Goal: Task Accomplishment & Management: Manage account settings

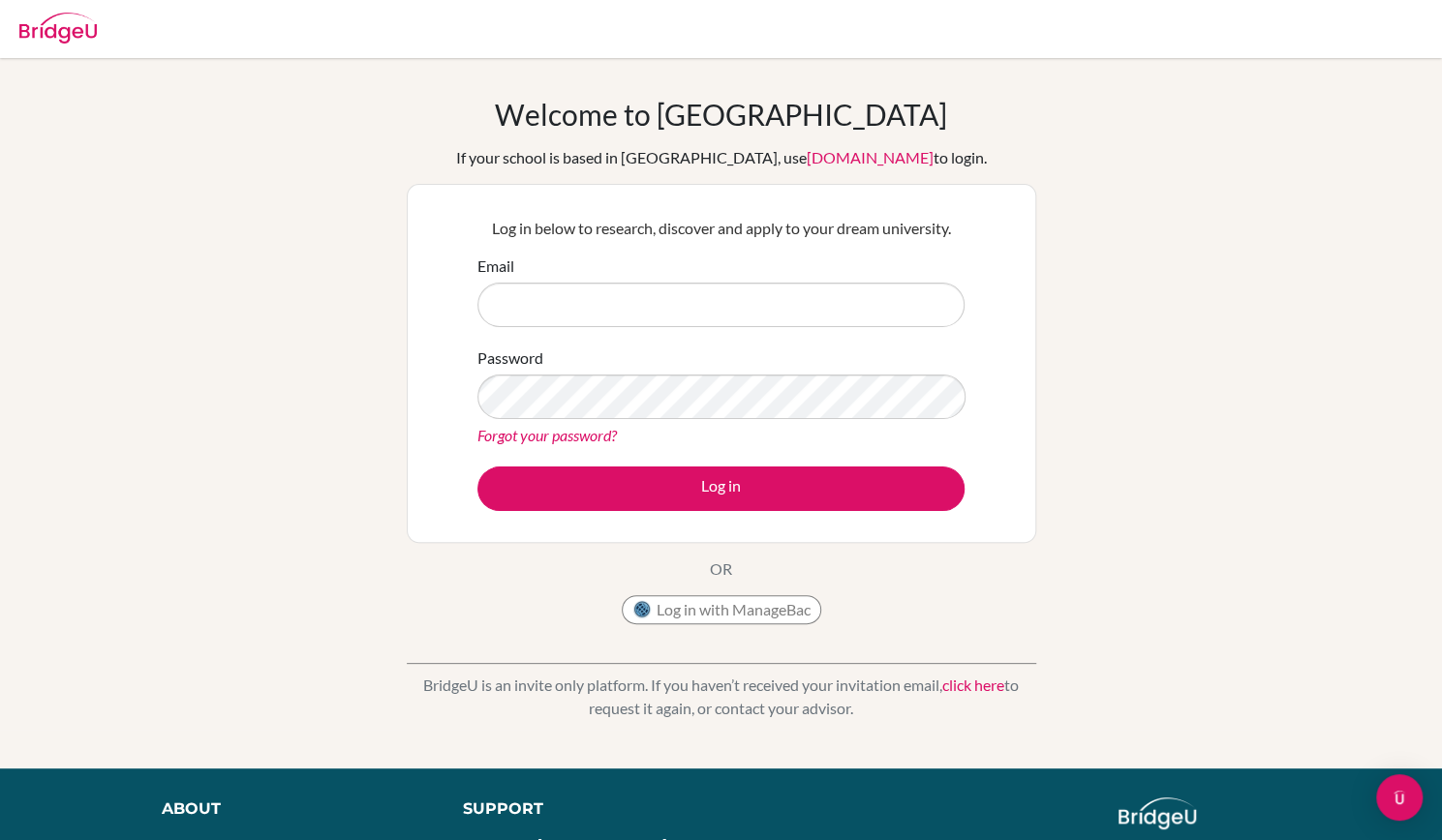
click at [673, 313] on input "Email" at bounding box center [721, 305] width 487 height 45
click at [585, 304] on input "jaehan_cho@my.ofs.edu.sg" at bounding box center [721, 305] width 487 height 45
type input "jaehan_cho@ofs.edu.sg"
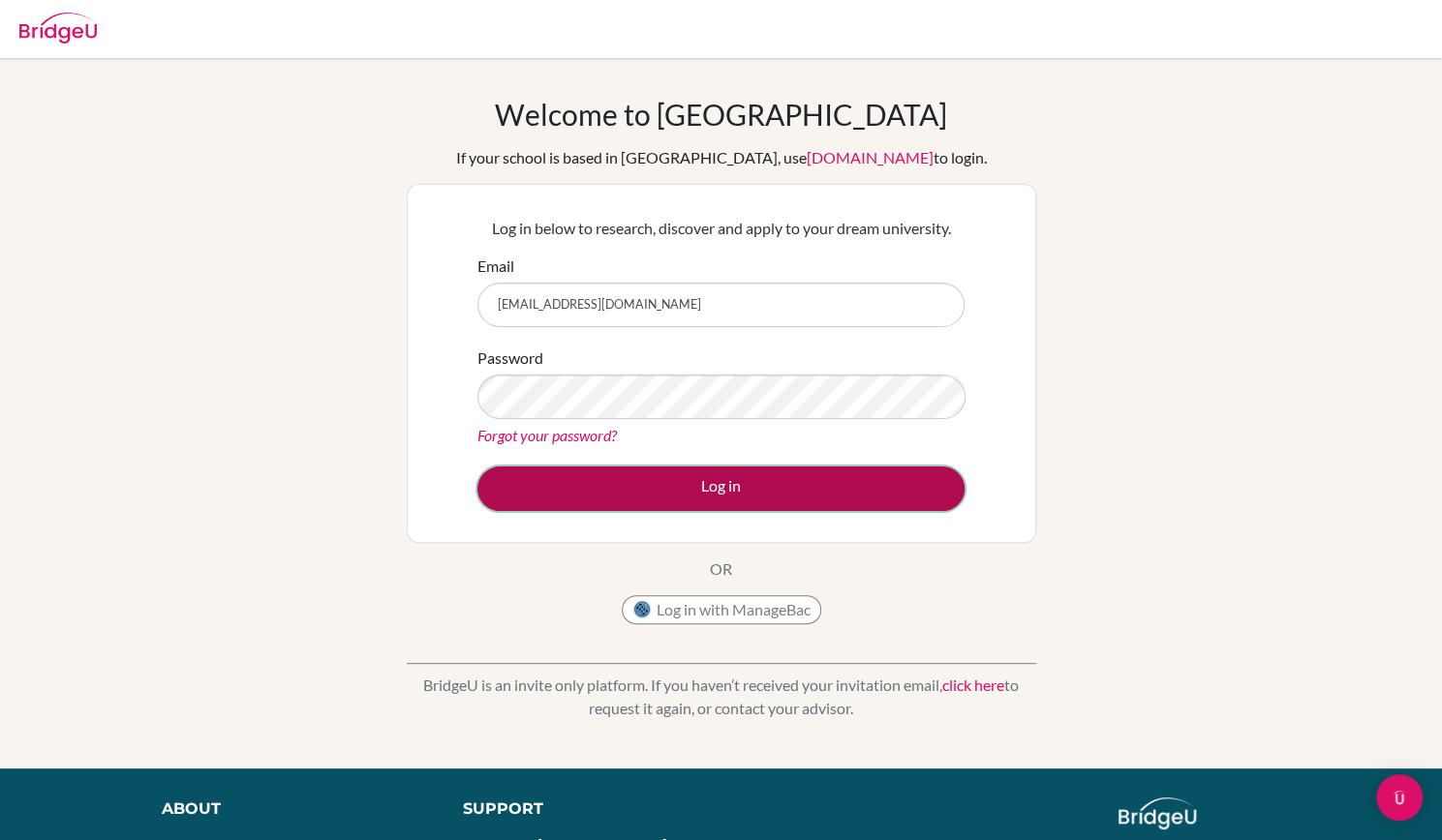
click at [722, 481] on button "Log in" at bounding box center [721, 489] width 487 height 45
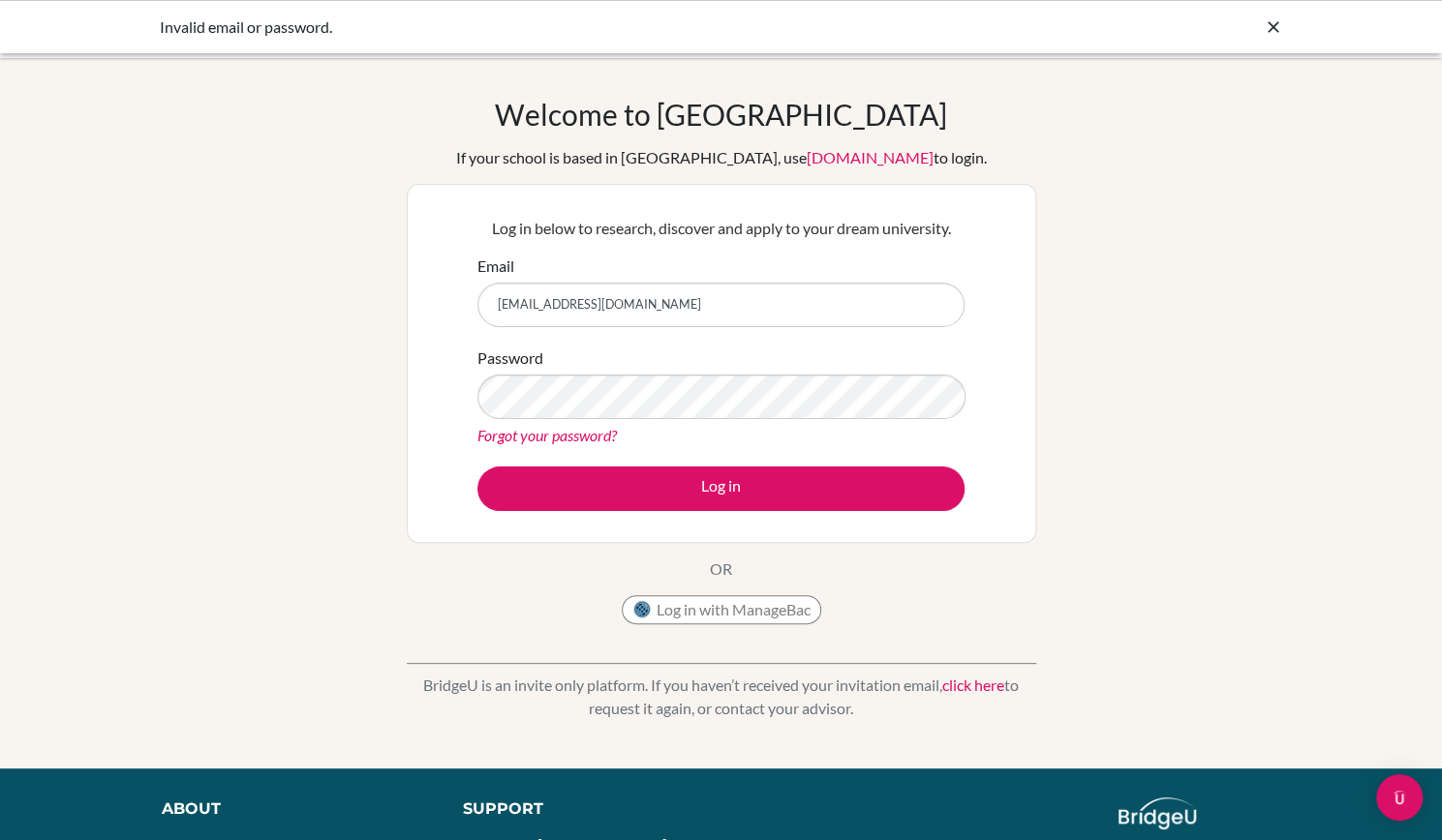
click at [1271, 31] on icon at bounding box center [1273, 27] width 19 height 19
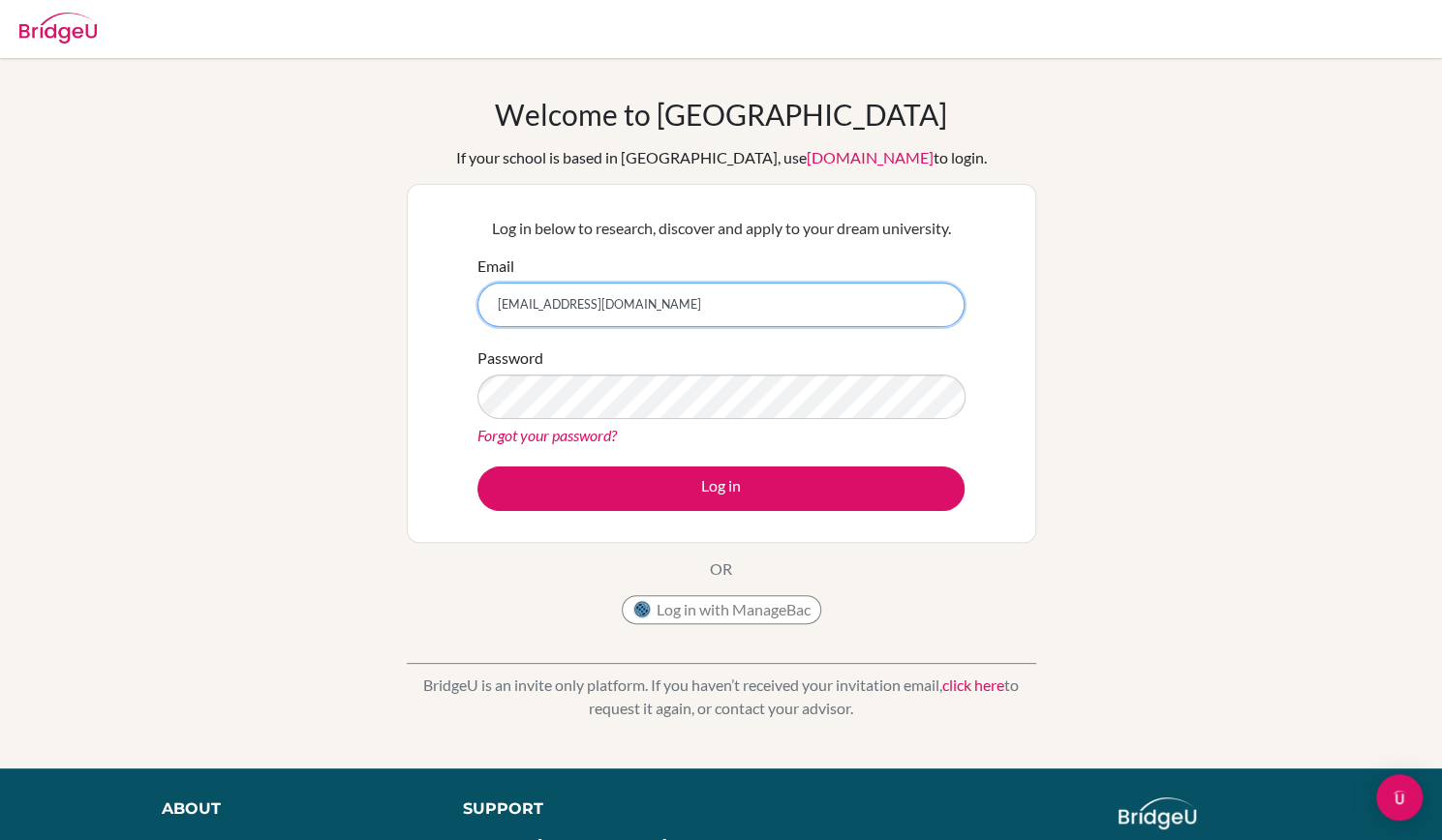
click at [567, 306] on input "jaehan_cho@ofs.edu.sg" at bounding box center [721, 305] width 487 height 45
type input "jaehan_cho@my.ofs.edu.sg"
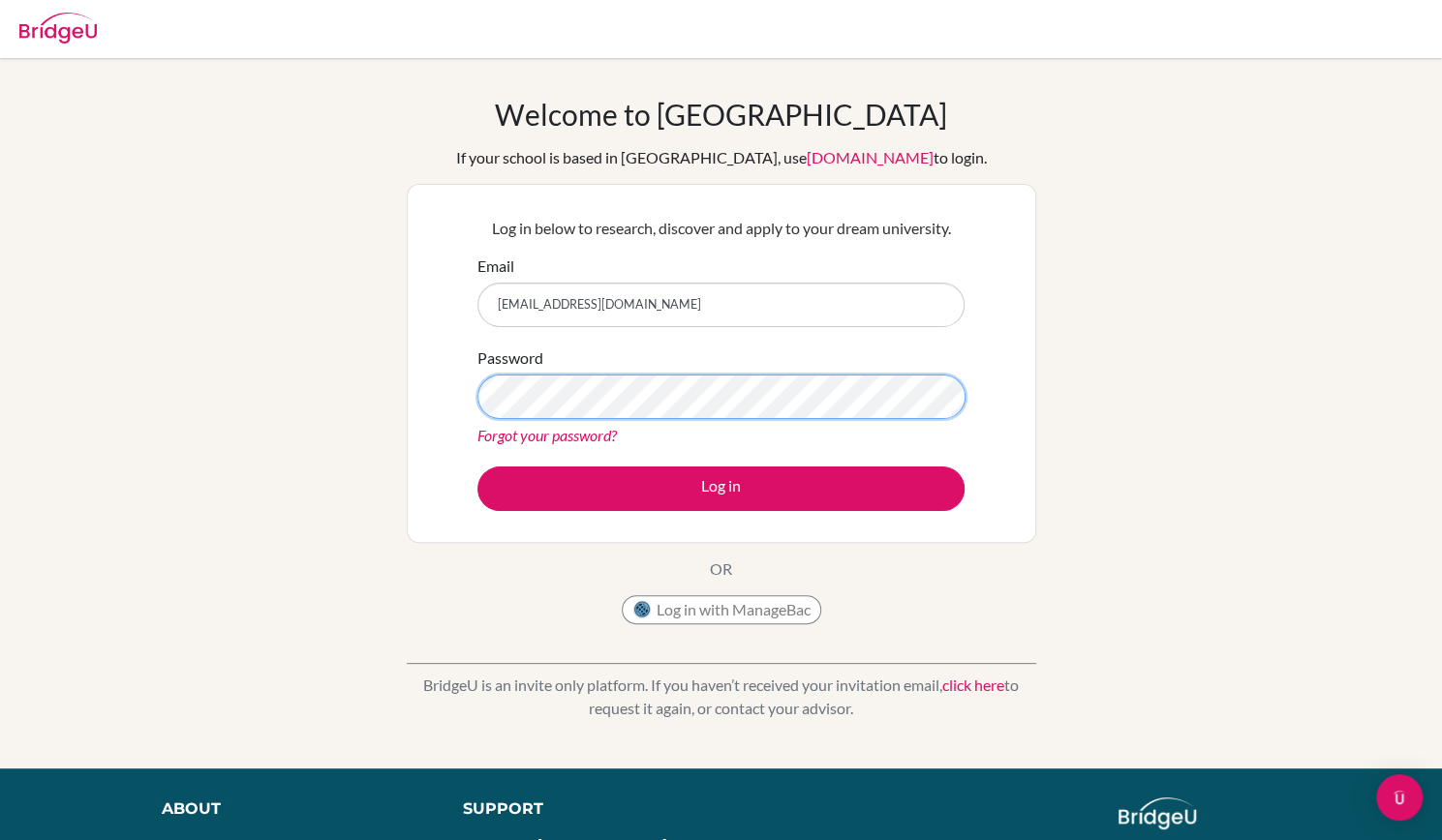
click at [478, 467] on button "Log in" at bounding box center [721, 489] width 487 height 45
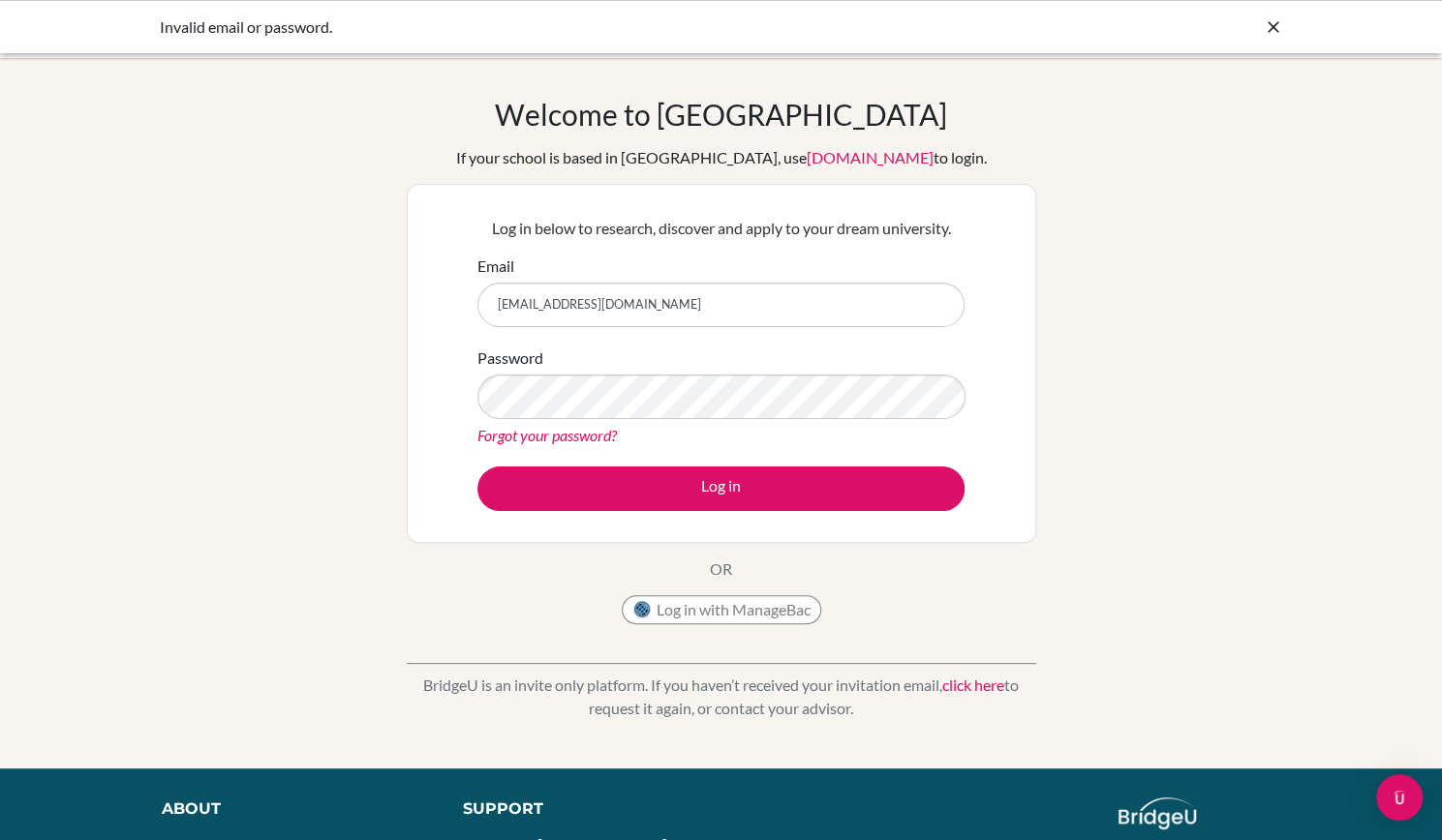
click at [1270, 30] on icon at bounding box center [1273, 27] width 19 height 19
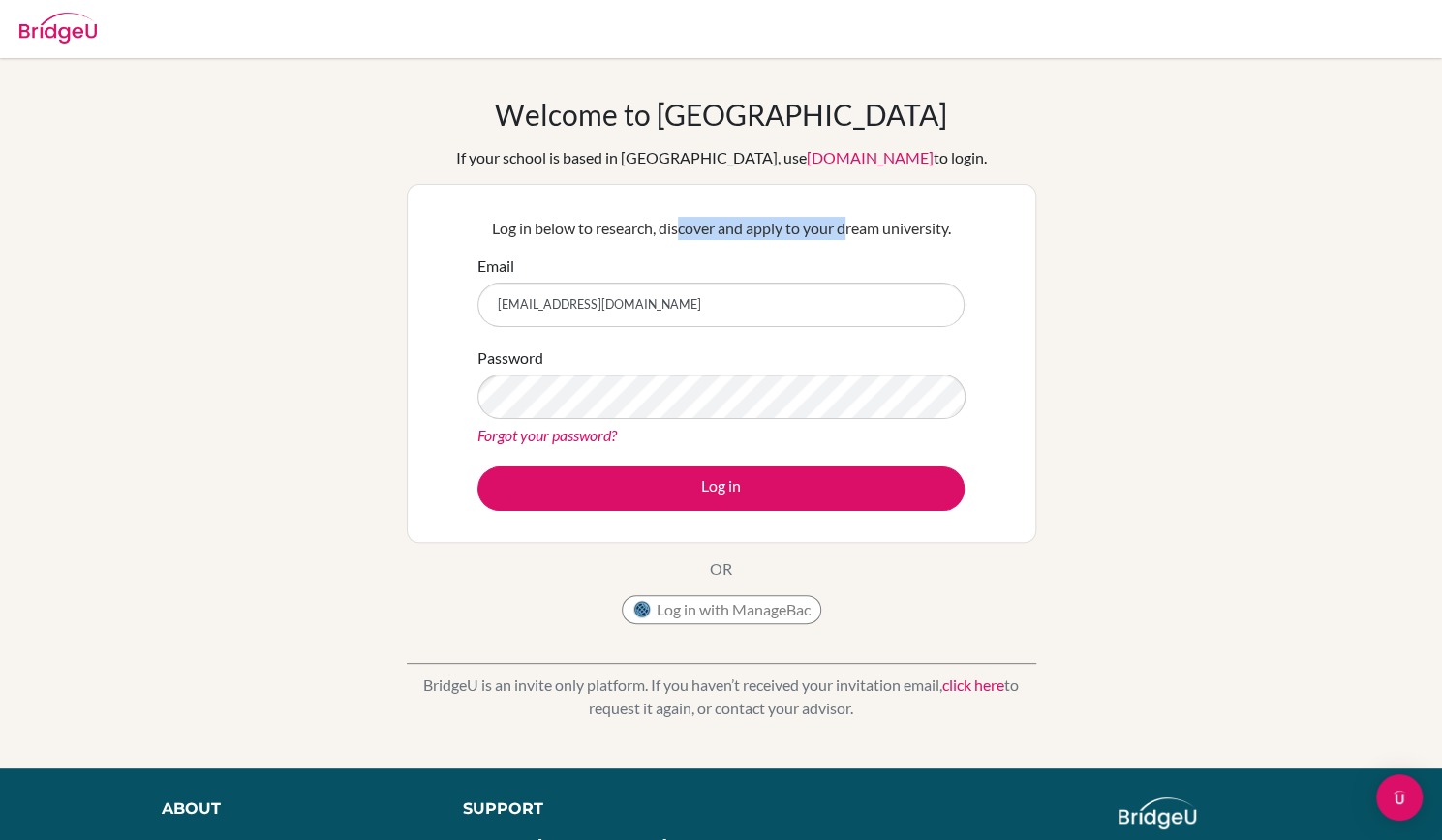
drag, startPoint x: 676, startPoint y: 231, endPoint x: 843, endPoint y: 238, distance: 167.1
click at [843, 238] on p "Log in below to research, discover and apply to your dream university." at bounding box center [721, 229] width 487 height 23
drag, startPoint x: 881, startPoint y: 231, endPoint x: 587, endPoint y: 226, distance: 294.0
click at [587, 226] on p "Log in below to research, discover and apply to your dream university." at bounding box center [721, 229] width 487 height 23
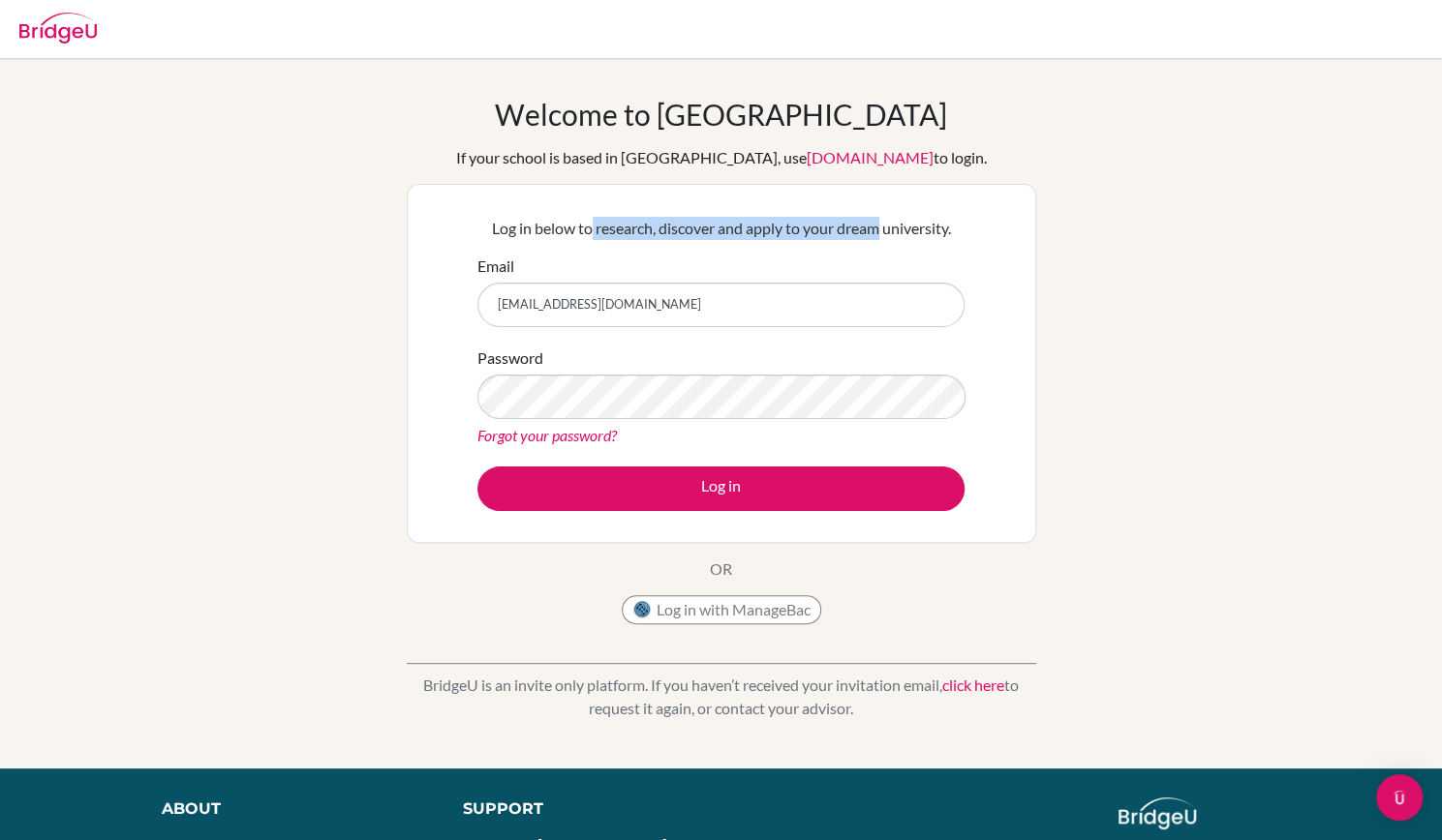
click at [587, 226] on p "Log in below to research, discover and apply to your dream university." at bounding box center [721, 229] width 487 height 23
click at [65, 36] on img at bounding box center [58, 28] width 77 height 31
click at [1070, 264] on div "Welcome to BridgeU If your school is based in China, use app.bridge-u.com.cn to…" at bounding box center [721, 413] width 1442 height 633
click at [88, 40] on img at bounding box center [58, 28] width 77 height 31
